Goal: Task Accomplishment & Management: Use online tool/utility

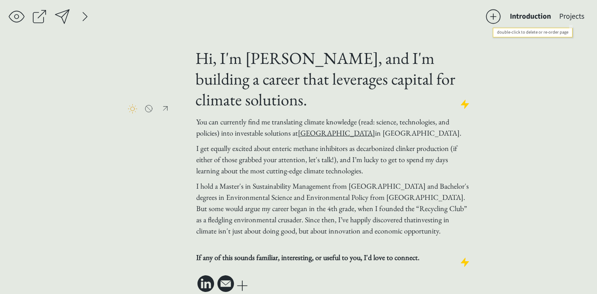
click at [577, 14] on button "Projects" at bounding box center [572, 16] width 34 height 17
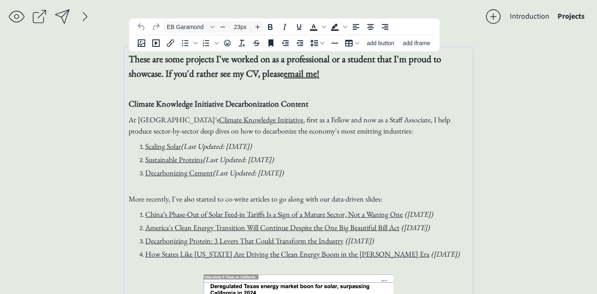
click at [284, 173] on span "(Last Updated: [DATE])" at bounding box center [248, 173] width 71 height 10
type input "18px"
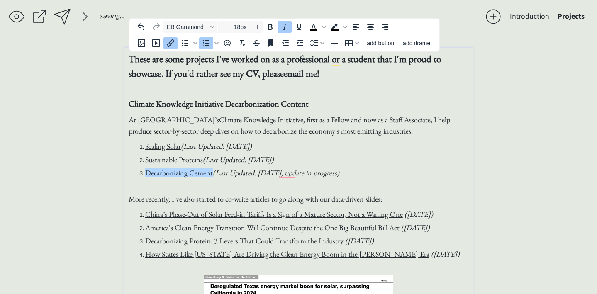
click at [315, 166] on ol "Scaling Solar (Last Updated: [DATE]) Sustainable Proteins (Last Updated: [DATE]…" at bounding box center [299, 160] width 340 height 38
click at [296, 173] on span "(Last Updated: [DATE], update in progress)" at bounding box center [276, 173] width 127 height 10
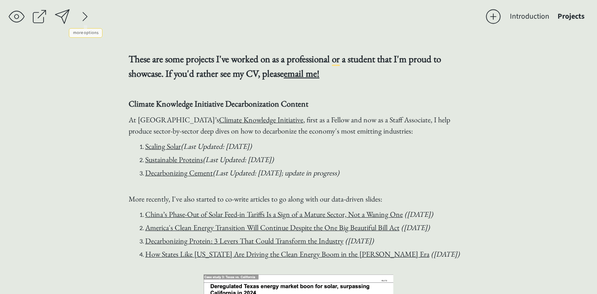
click at [64, 15] on div at bounding box center [62, 16] width 17 height 17
